Goal: Information Seeking & Learning: Learn about a topic

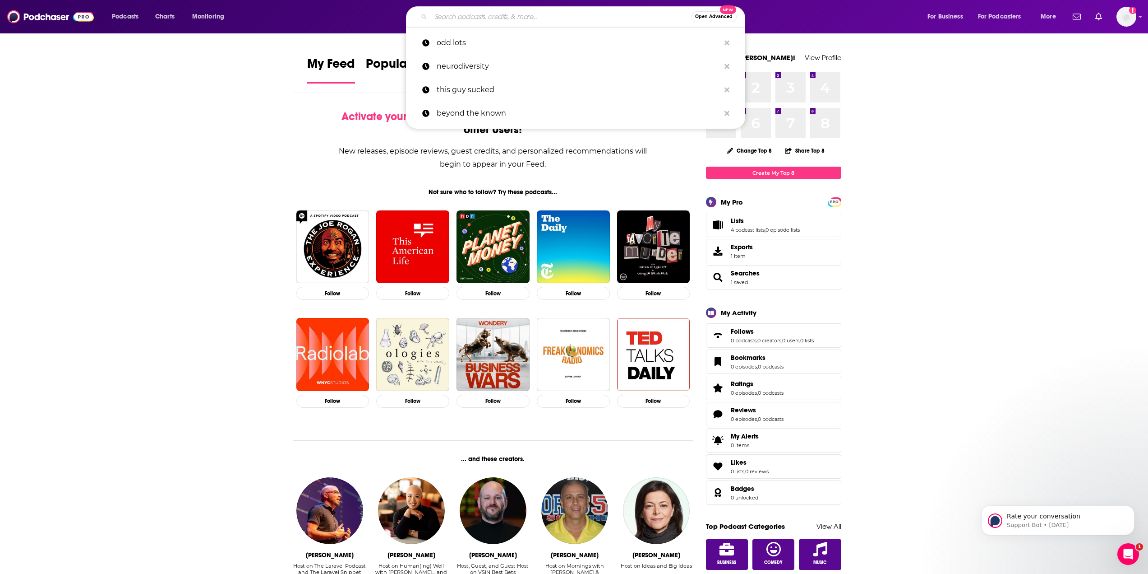
click at [467, 21] on input "Search podcasts, credits, & more..." at bounding box center [561, 16] width 260 height 14
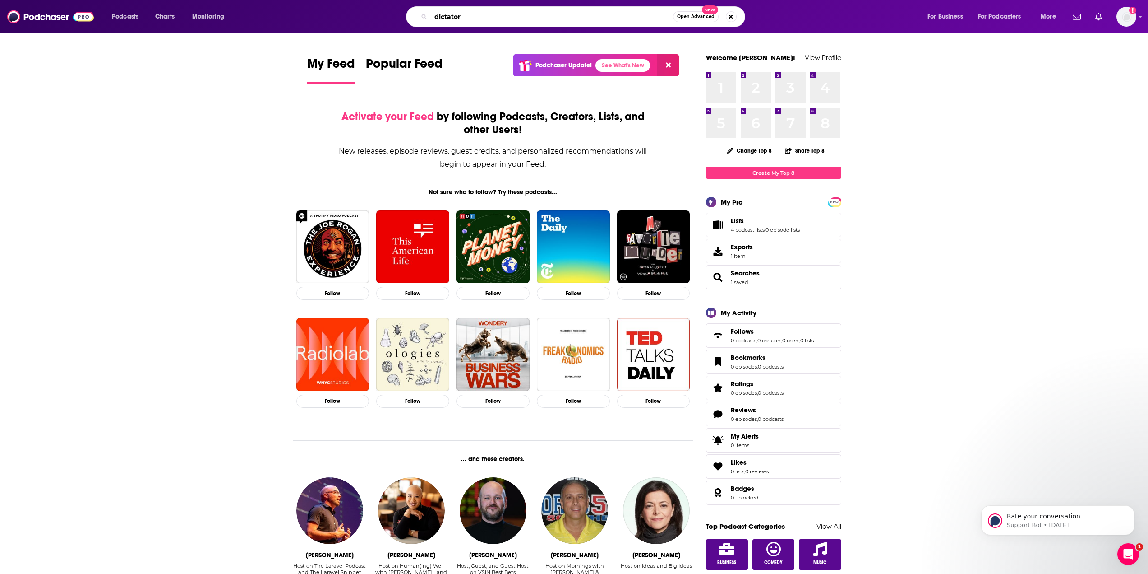
type input "dictator"
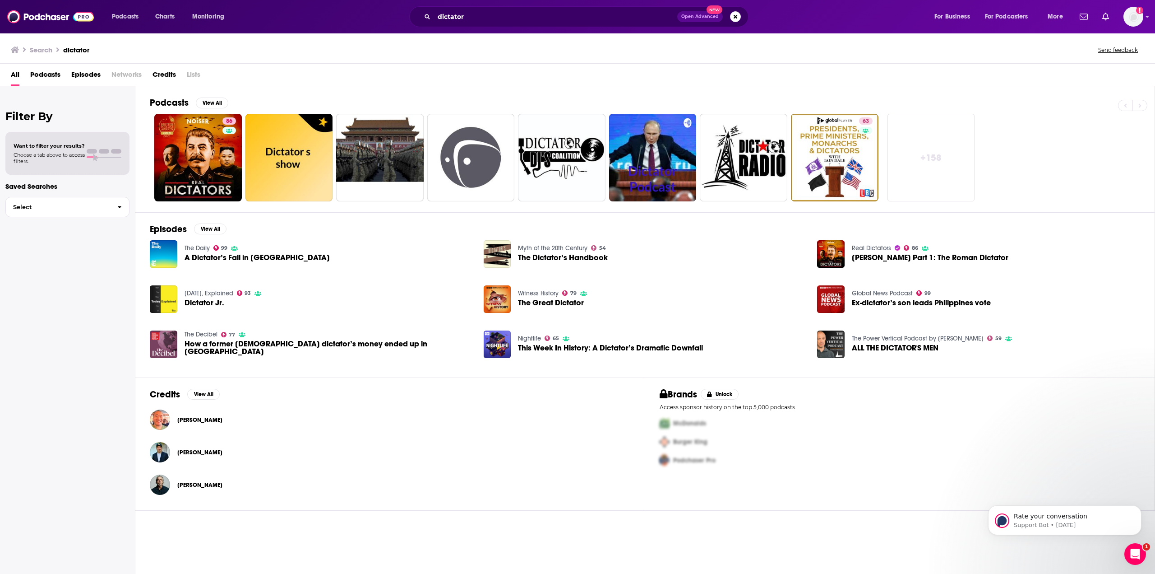
click at [63, 145] on span "Want to filter your results?" at bounding box center [49, 146] width 71 height 6
click at [110, 157] on div at bounding box center [104, 153] width 35 height 9
click at [57, 72] on span "Podcasts" at bounding box center [45, 76] width 30 height 19
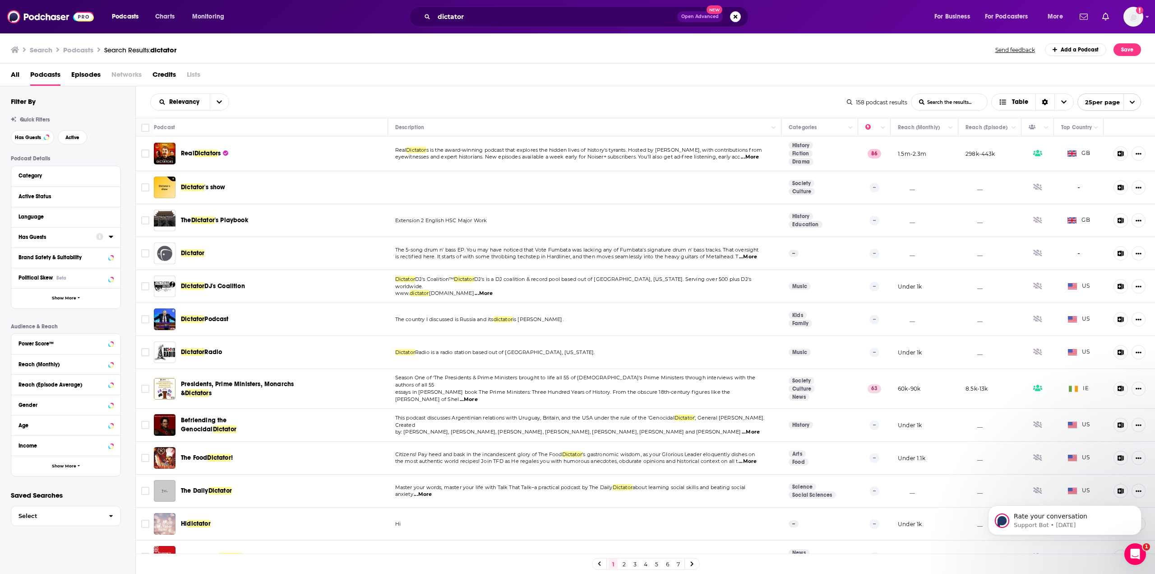
click at [64, 237] on div "Has Guests" at bounding box center [55, 237] width 72 height 6
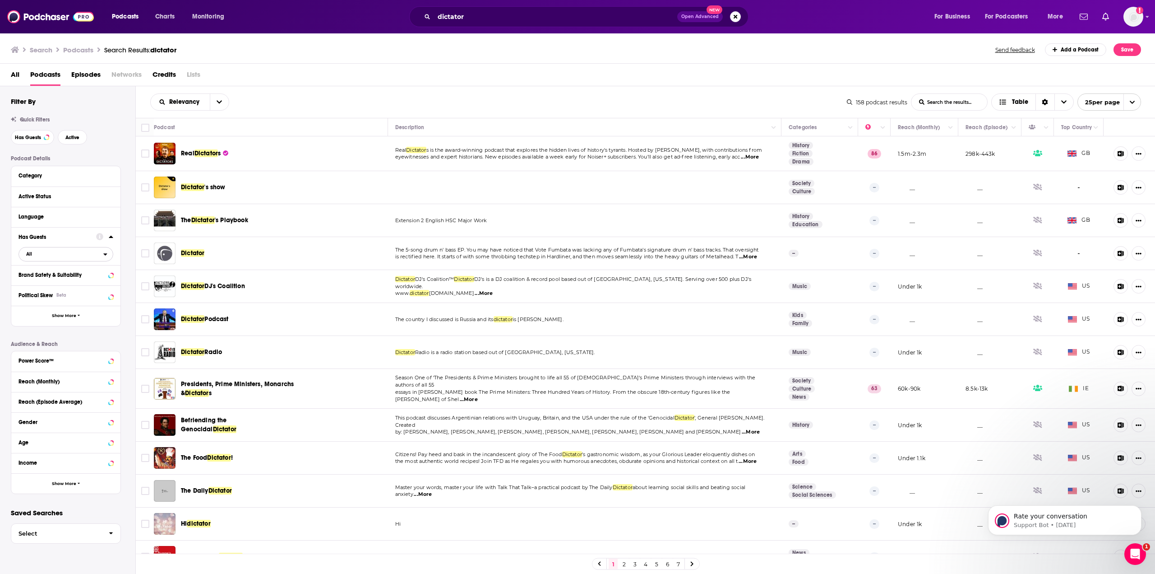
click at [106, 248] on icon "open menu" at bounding box center [105, 254] width 4 height 6
click at [84, 248] on span "15" at bounding box center [95, 283] width 35 height 5
click at [112, 248] on icon at bounding box center [111, 295] width 4 height 2
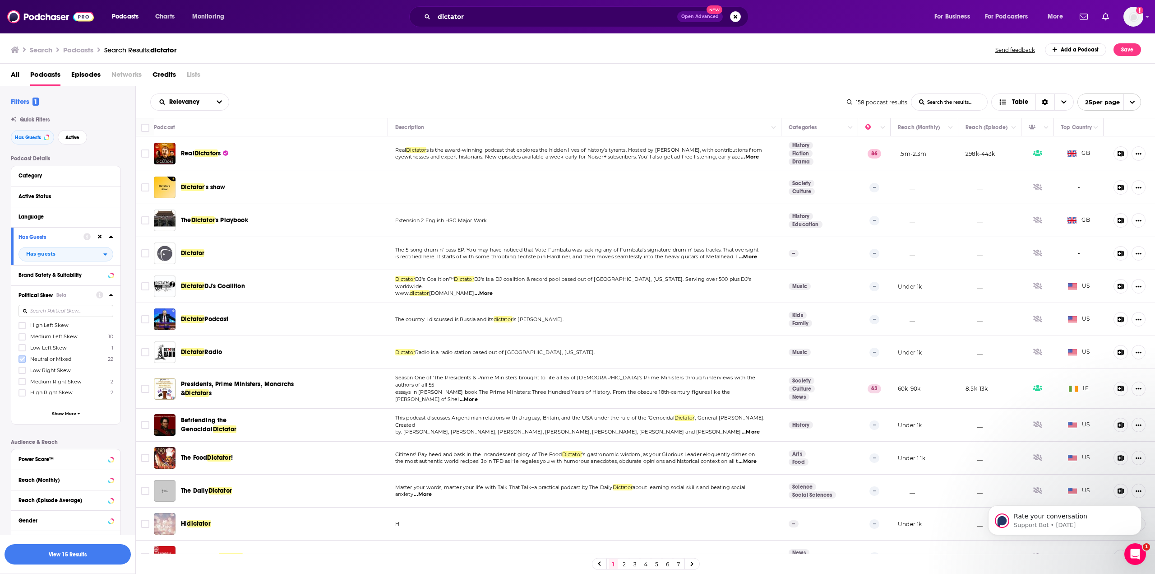
click at [23, 248] on icon at bounding box center [21, 358] width 5 height 5
click at [22, 248] on icon at bounding box center [21, 347] width 5 height 5
click at [19, 248] on label at bounding box center [22, 358] width 7 height 7
click at [125, 248] on div "Podcast Details Category Active Status Language Has Guests Has guests Brand Saf…" at bounding box center [73, 373] width 125 height 436
click at [570, 155] on span "...More" at bounding box center [750, 156] width 18 height 7
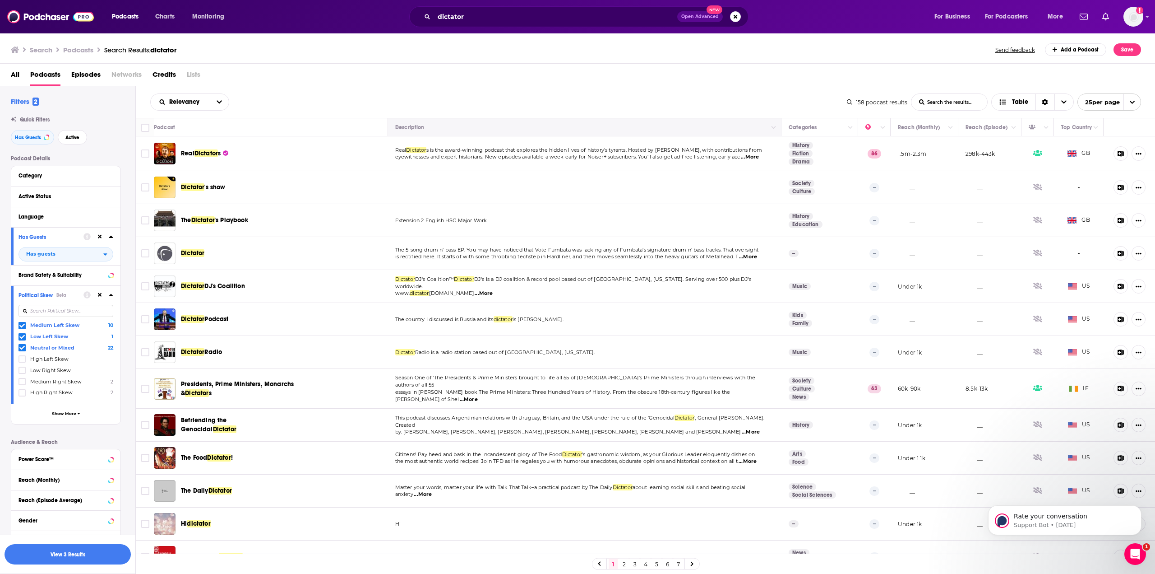
click at [570, 133] on th "Description" at bounding box center [584, 127] width 393 height 18
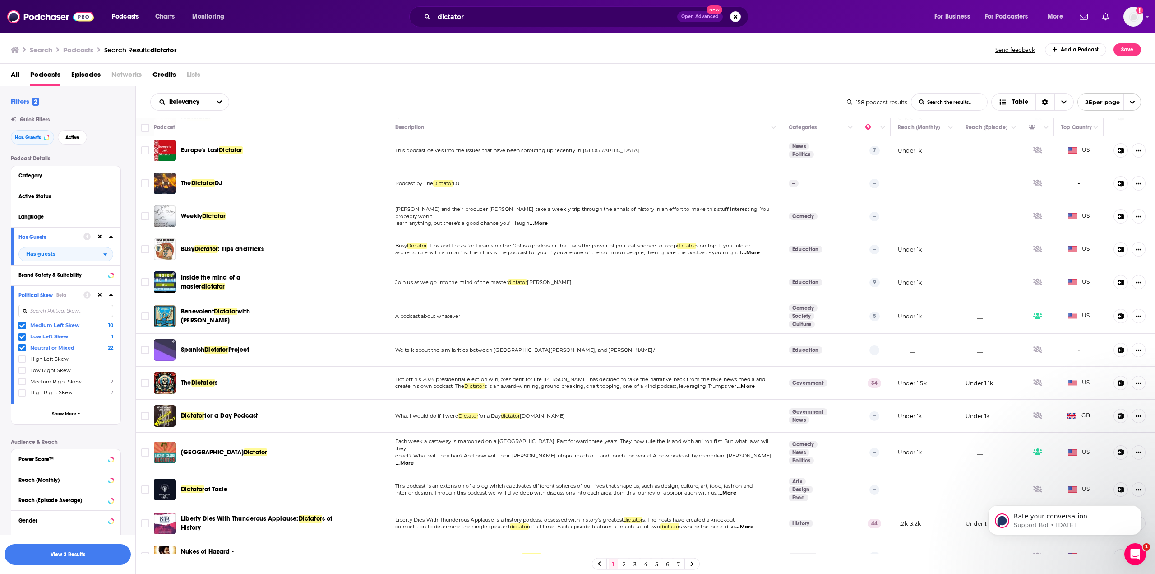
scroll to position [415, 0]
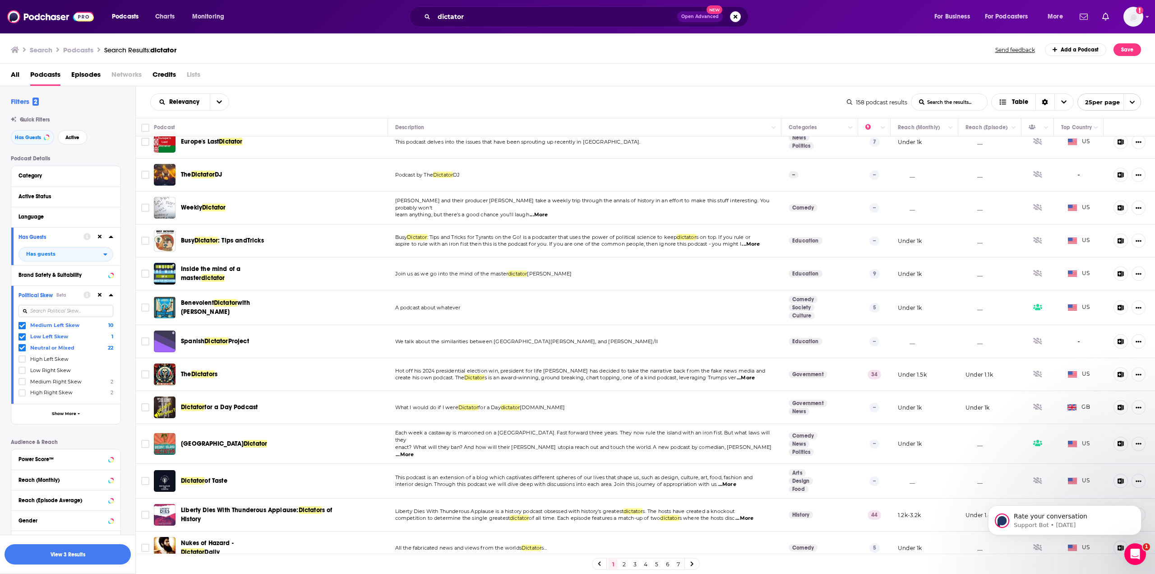
click at [570, 248] on link "2" at bounding box center [624, 563] width 9 height 11
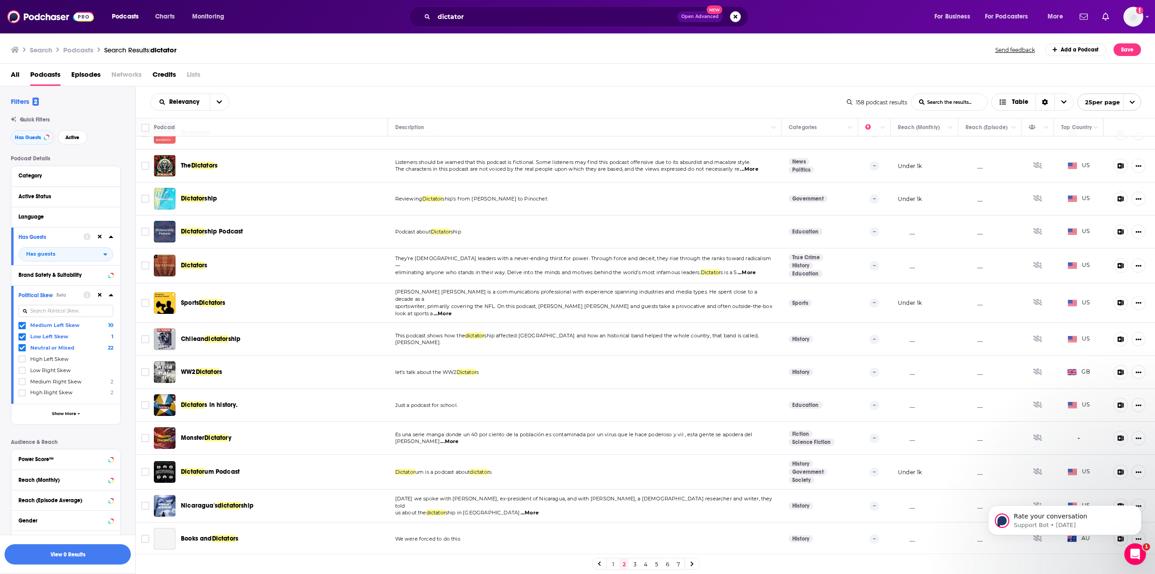
scroll to position [413, 0]
